Goal: Information Seeking & Learning: Learn about a topic

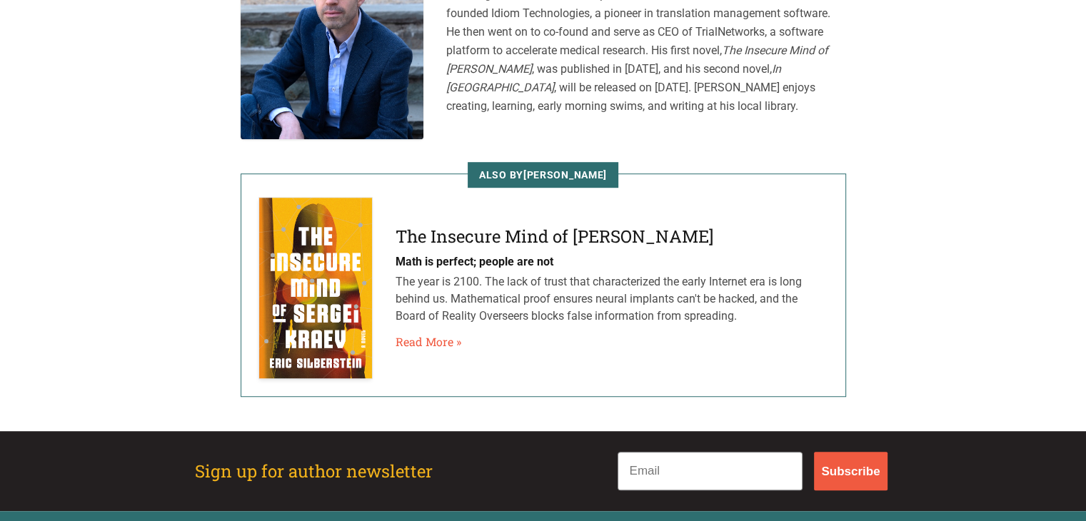
scroll to position [917, 0]
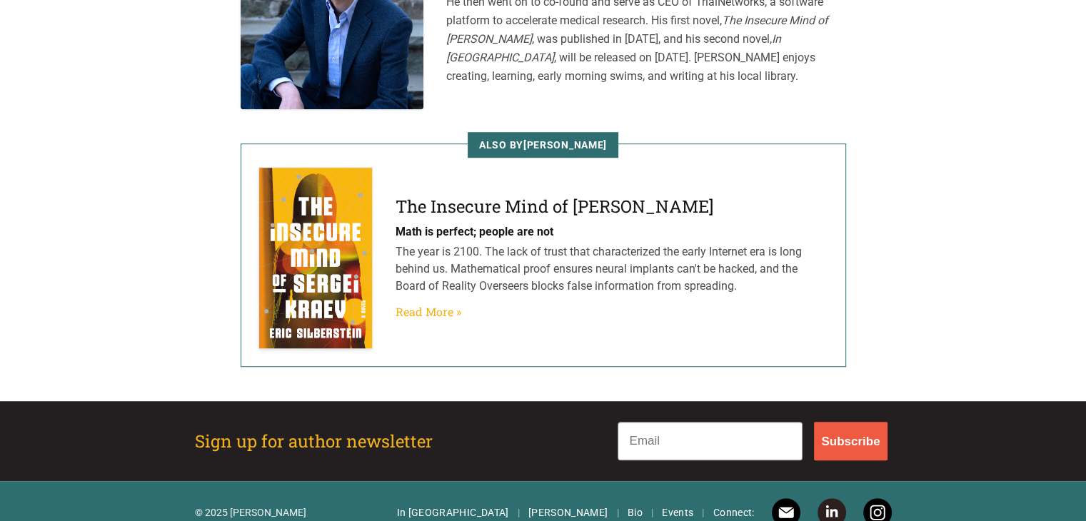
click at [425, 303] on link "Read More »" at bounding box center [429, 311] width 66 height 17
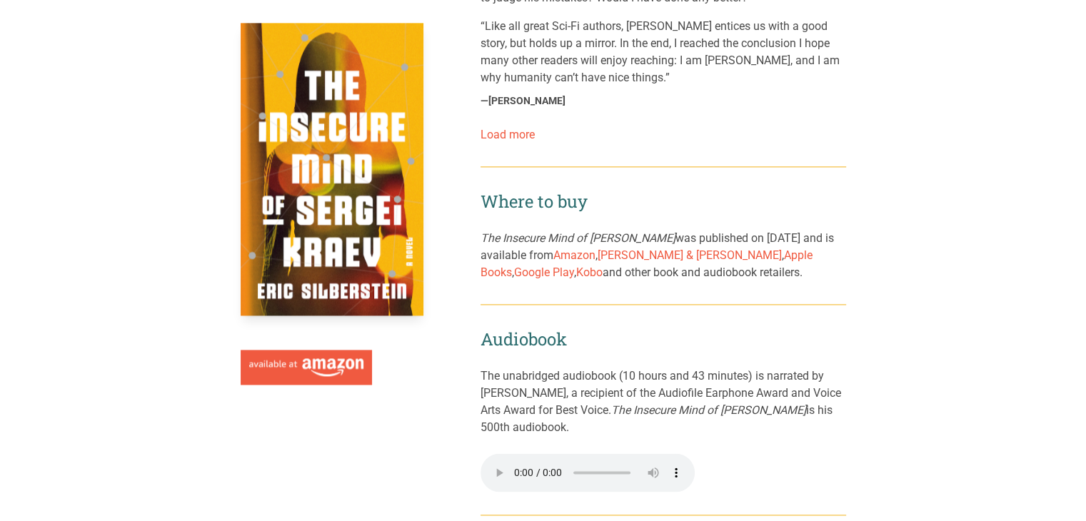
scroll to position [1882, 0]
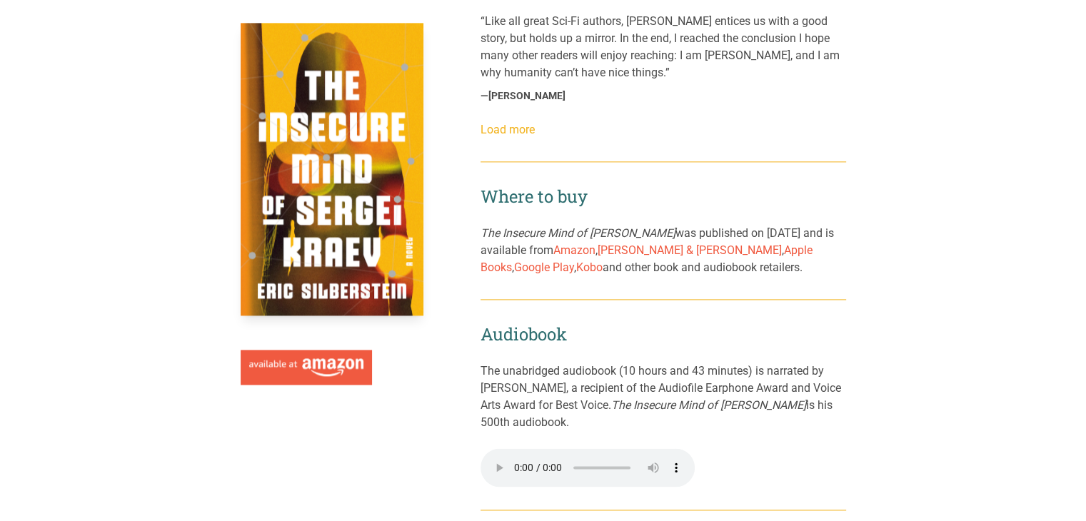
click at [504, 123] on link "Load more" at bounding box center [507, 130] width 54 height 14
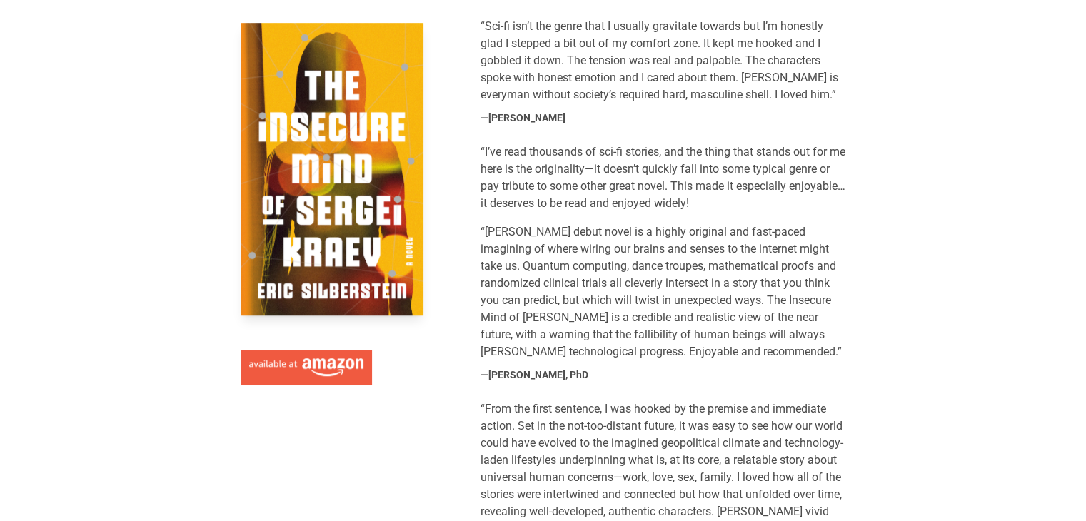
scroll to position [0, 0]
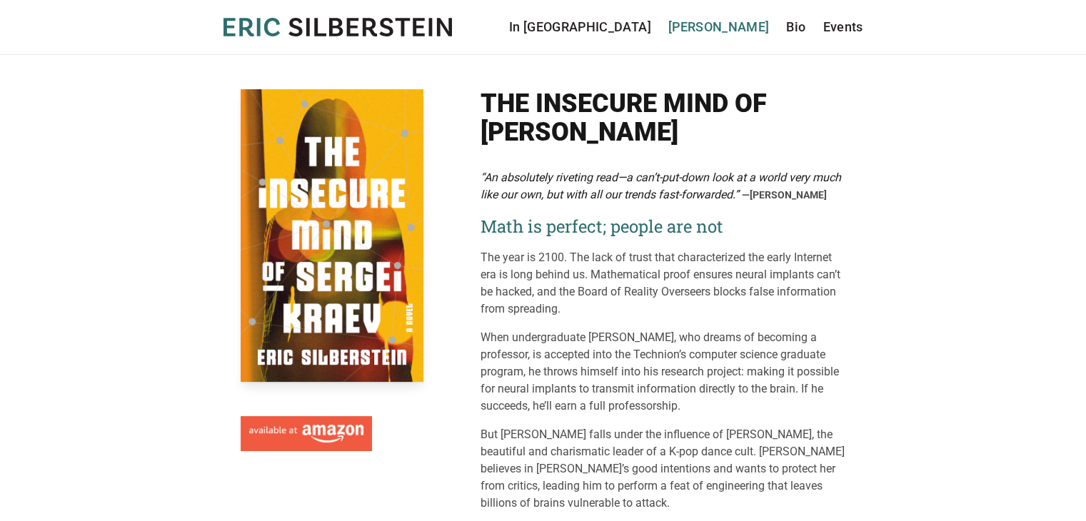
click at [743, 28] on link "[PERSON_NAME]" at bounding box center [718, 27] width 101 height 20
click at [797, 25] on link "Bio" at bounding box center [795, 27] width 19 height 20
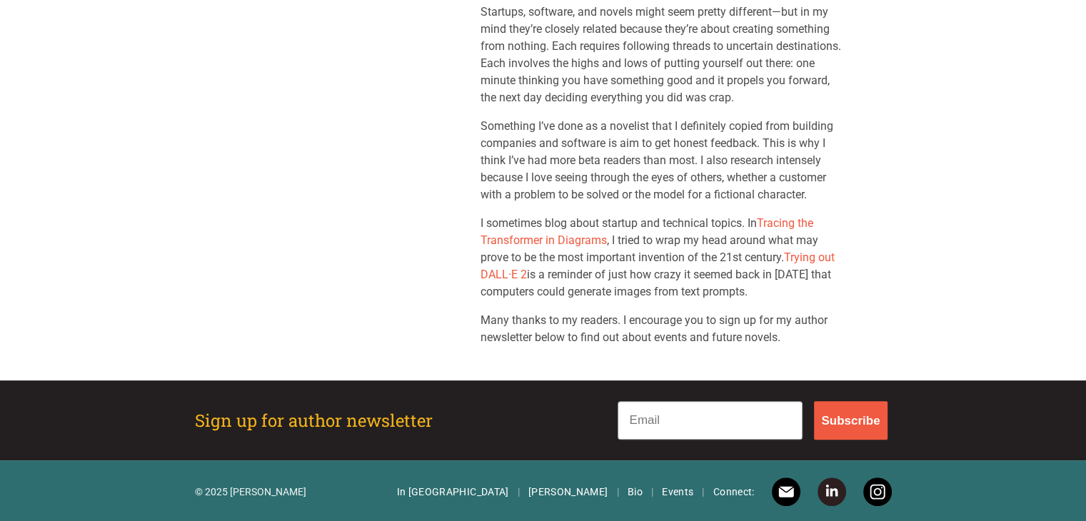
scroll to position [328, 0]
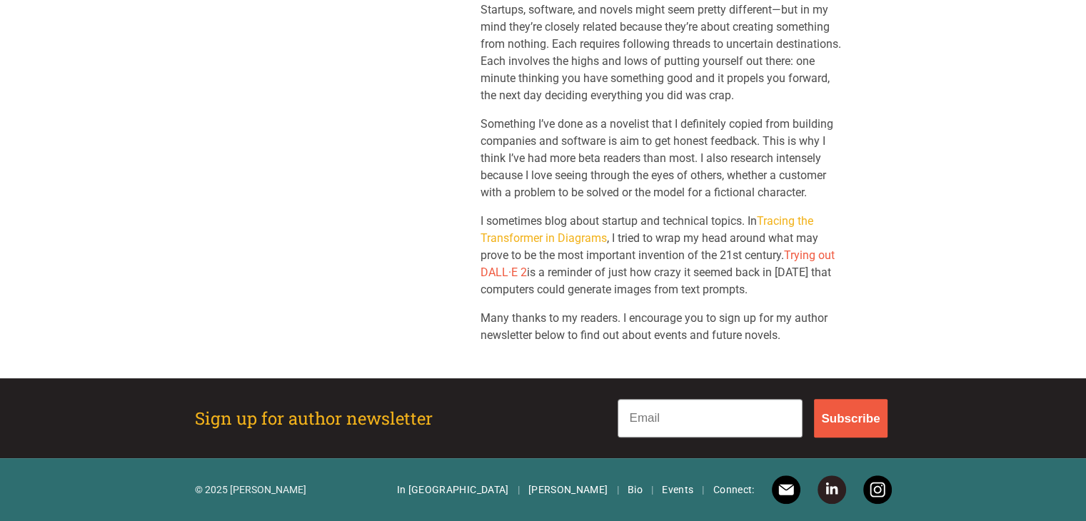
click at [522, 235] on link "Tracing the Transformer in Diagrams" at bounding box center [646, 229] width 333 height 31
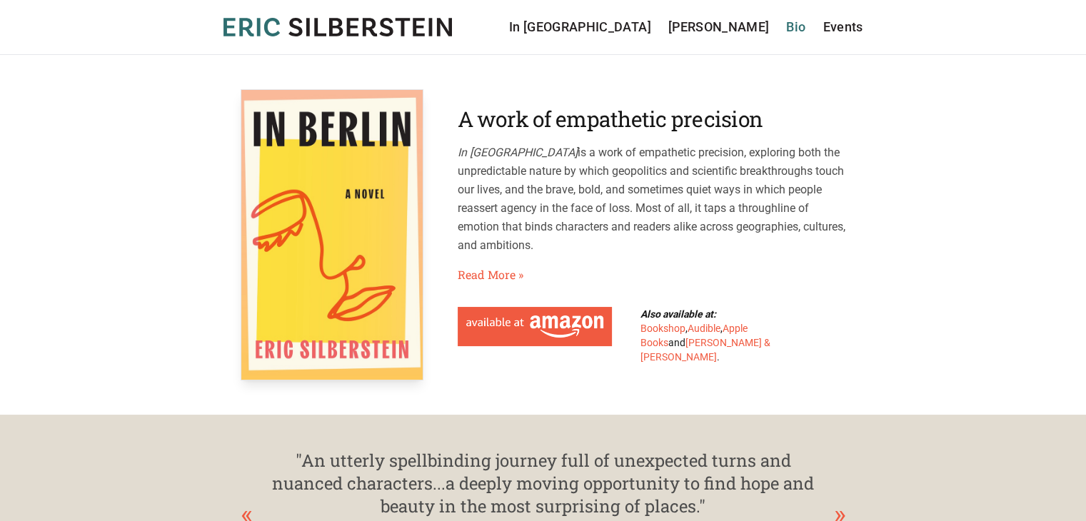
click at [790, 26] on link "Bio" at bounding box center [795, 27] width 19 height 20
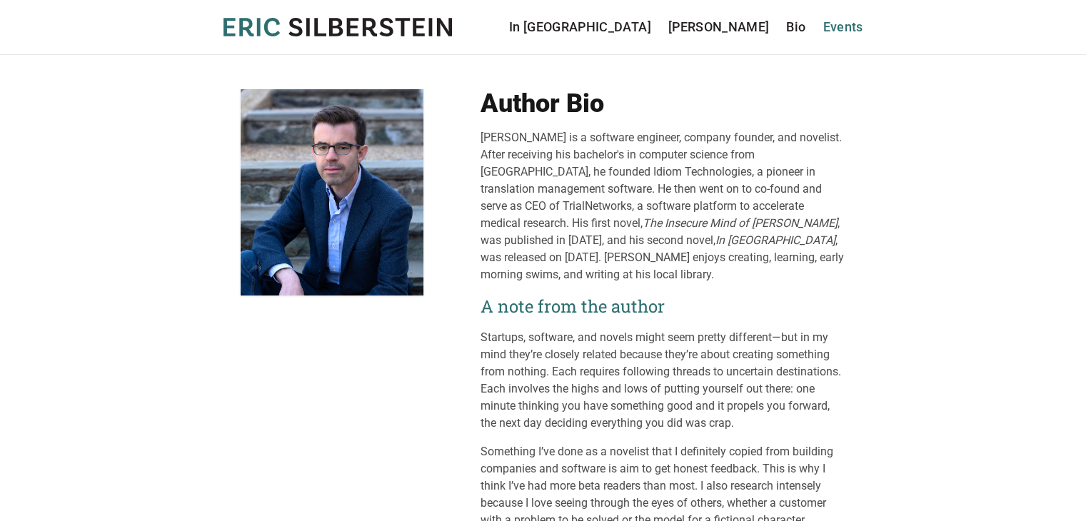
click at [852, 28] on link "Events" at bounding box center [842, 27] width 40 height 20
